Goal: Check status

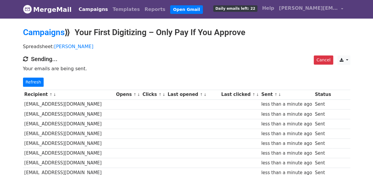
click at [33, 82] on link "Refresh" at bounding box center [33, 82] width 21 height 9
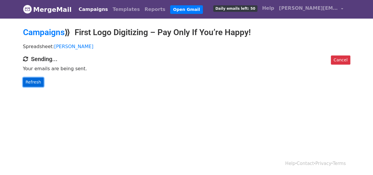
click at [33, 83] on link "Refresh" at bounding box center [33, 82] width 21 height 9
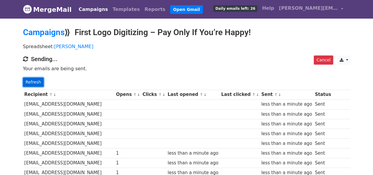
click at [36, 85] on link "Refresh" at bounding box center [33, 82] width 21 height 9
